Goal: Task Accomplishment & Management: Use online tool/utility

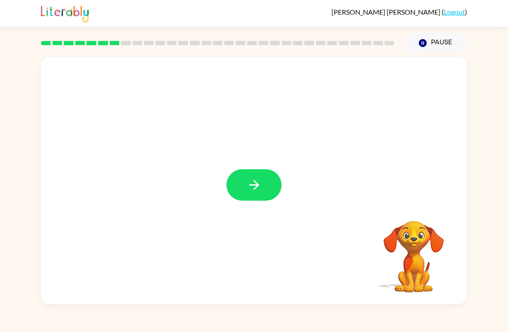
click at [267, 179] on button "button" at bounding box center [254, 184] width 55 height 31
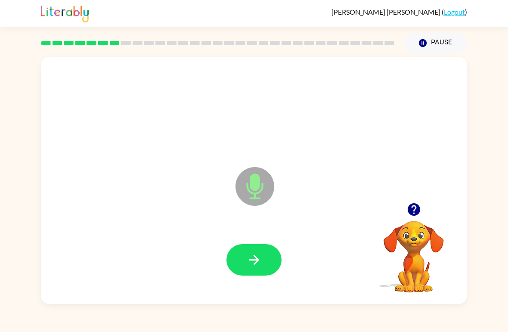
click at [256, 264] on icon "button" at bounding box center [254, 259] width 15 height 15
click at [243, 265] on button "button" at bounding box center [254, 259] width 55 height 31
click at [249, 274] on button "button" at bounding box center [254, 259] width 55 height 31
click at [264, 275] on button "button" at bounding box center [254, 259] width 55 height 31
click at [256, 261] on icon "button" at bounding box center [254, 260] width 10 height 10
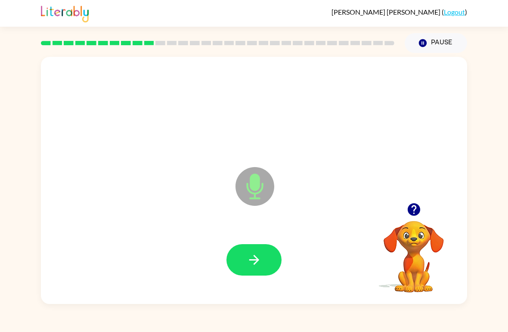
click at [265, 254] on button "button" at bounding box center [254, 259] width 55 height 31
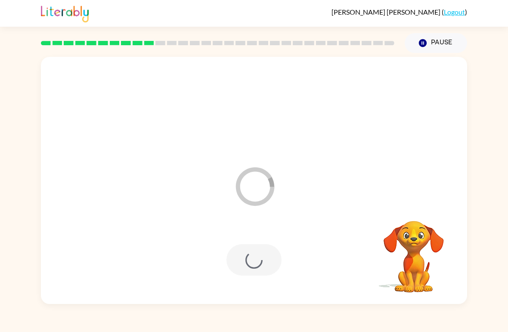
click at [263, 254] on div at bounding box center [254, 259] width 55 height 31
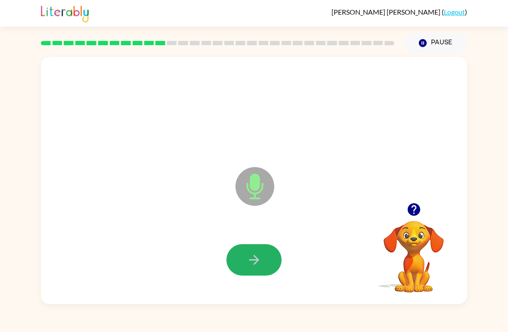
click at [257, 259] on icon "button" at bounding box center [254, 260] width 10 height 10
click at [254, 265] on icon "button" at bounding box center [254, 259] width 15 height 15
click at [254, 254] on icon "button" at bounding box center [254, 259] width 15 height 15
click at [420, 49] on button "Pause Pause" at bounding box center [436, 43] width 62 height 20
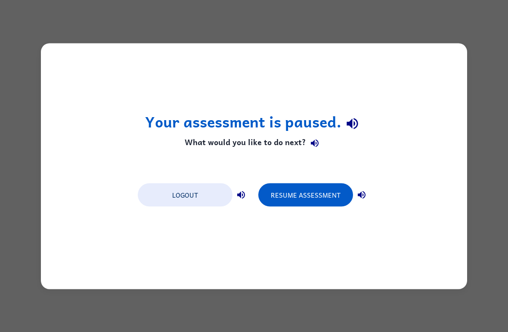
click at [297, 192] on button "Resume Assessment" at bounding box center [305, 194] width 95 height 23
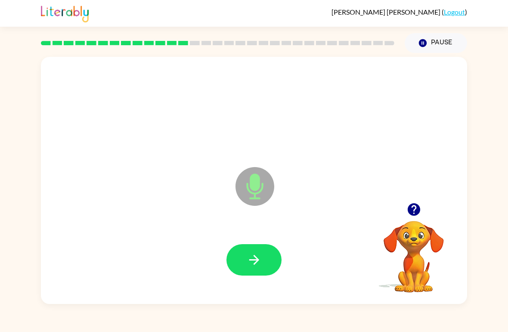
click at [257, 251] on button "button" at bounding box center [254, 259] width 55 height 31
click at [256, 256] on icon "button" at bounding box center [254, 259] width 15 height 15
click at [263, 258] on button "button" at bounding box center [254, 259] width 55 height 31
click at [245, 264] on button "button" at bounding box center [254, 259] width 55 height 31
click at [261, 265] on icon "button" at bounding box center [254, 259] width 15 height 15
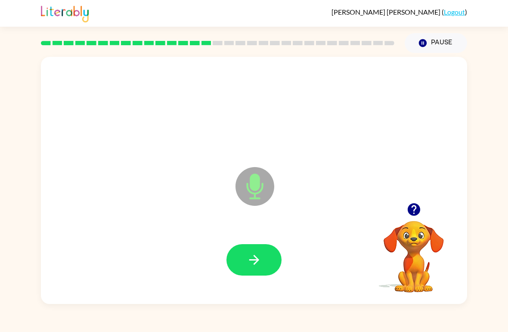
click at [254, 264] on icon "button" at bounding box center [254, 259] width 15 height 15
click at [260, 255] on icon "button" at bounding box center [254, 259] width 15 height 15
click at [263, 265] on button "button" at bounding box center [254, 259] width 55 height 31
click at [264, 246] on button "button" at bounding box center [254, 259] width 55 height 31
click at [264, 258] on button "button" at bounding box center [254, 259] width 55 height 31
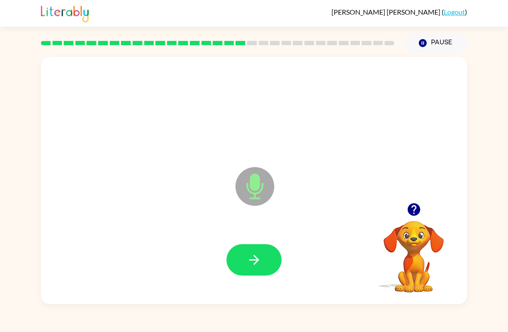
click at [246, 265] on button "button" at bounding box center [254, 259] width 55 height 31
click at [256, 256] on icon "button" at bounding box center [254, 259] width 15 height 15
click at [255, 263] on icon "button" at bounding box center [254, 259] width 15 height 15
click at [409, 221] on video "Your browser must support playing .mp4 files to use Literably. Please try using…" at bounding box center [414, 251] width 86 height 86
click at [249, 267] on icon "button" at bounding box center [254, 259] width 15 height 15
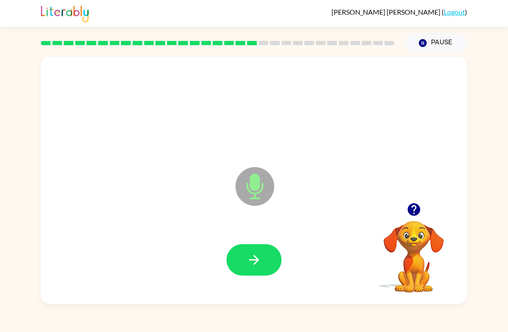
click at [244, 249] on button "button" at bounding box center [254, 259] width 55 height 31
click at [264, 252] on button "button" at bounding box center [254, 259] width 55 height 31
click at [254, 281] on div at bounding box center [254, 260] width 409 height 71
click at [259, 265] on icon "button" at bounding box center [254, 259] width 15 height 15
click at [256, 259] on icon "button" at bounding box center [254, 259] width 15 height 15
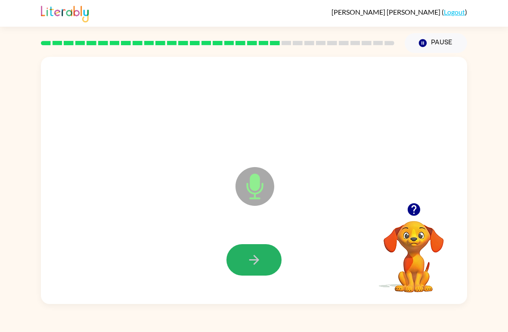
click at [237, 256] on button "button" at bounding box center [254, 259] width 55 height 31
click at [257, 265] on icon "button" at bounding box center [254, 259] width 15 height 15
click at [258, 262] on icon "button" at bounding box center [254, 259] width 15 height 15
click at [256, 258] on icon "button" at bounding box center [254, 260] width 10 height 10
click at [257, 261] on icon "button" at bounding box center [254, 260] width 10 height 10
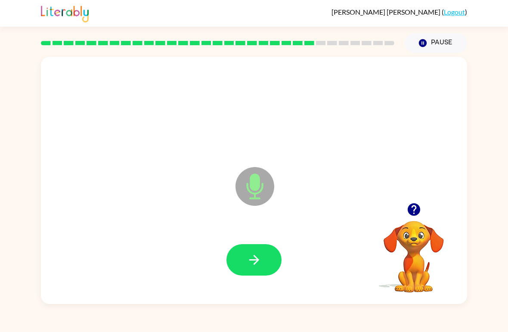
click at [244, 262] on button "button" at bounding box center [254, 259] width 55 height 31
click at [259, 266] on icon "button" at bounding box center [254, 259] width 15 height 15
click at [239, 251] on button "button" at bounding box center [254, 259] width 55 height 31
click at [258, 258] on icon "button" at bounding box center [254, 259] width 15 height 15
click at [262, 258] on button "button" at bounding box center [254, 259] width 55 height 31
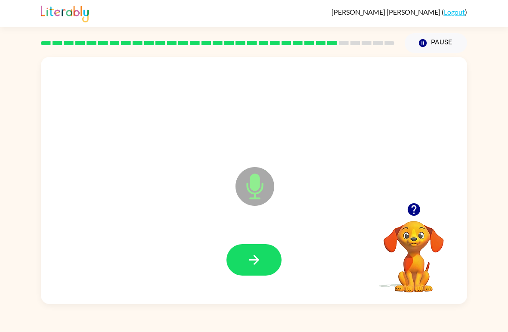
click at [262, 255] on button "button" at bounding box center [254, 259] width 55 height 31
click at [258, 256] on icon "button" at bounding box center [254, 259] width 15 height 15
click at [265, 257] on button "button" at bounding box center [254, 259] width 55 height 31
click at [259, 258] on icon "button" at bounding box center [254, 259] width 15 height 15
click at [257, 268] on icon "button" at bounding box center [254, 259] width 15 height 15
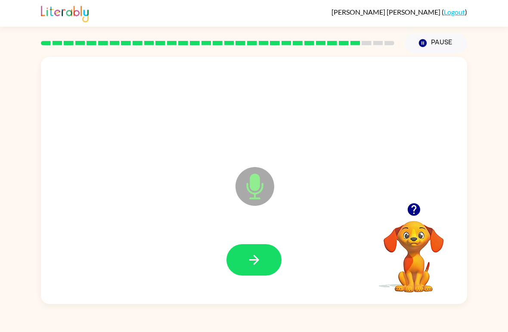
click at [257, 261] on icon "button" at bounding box center [254, 260] width 10 height 10
click at [255, 265] on icon "button" at bounding box center [254, 259] width 15 height 15
click at [261, 267] on icon "button" at bounding box center [254, 259] width 15 height 15
click at [260, 262] on icon "button" at bounding box center [254, 259] width 15 height 15
click at [260, 263] on icon "button" at bounding box center [254, 259] width 15 height 15
